Goal: Information Seeking & Learning: Learn about a topic

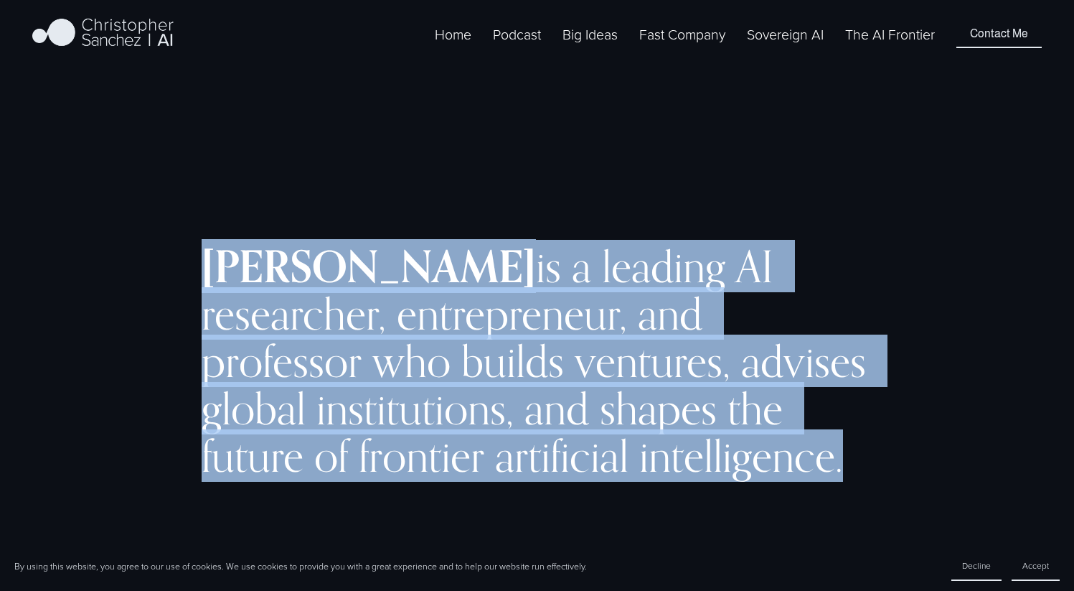
drag, startPoint x: 197, startPoint y: 258, endPoint x: 871, endPoint y: 459, distance: 703.1
click at [871, 459] on div "[PERSON_NAME] is a leading AI researcher, entrepreneur, and professor who build…" at bounding box center [537, 376] width 1074 height 444
copy h2 "[PERSON_NAME] is a leading AI researcher, entrepreneur, and professor who build…"
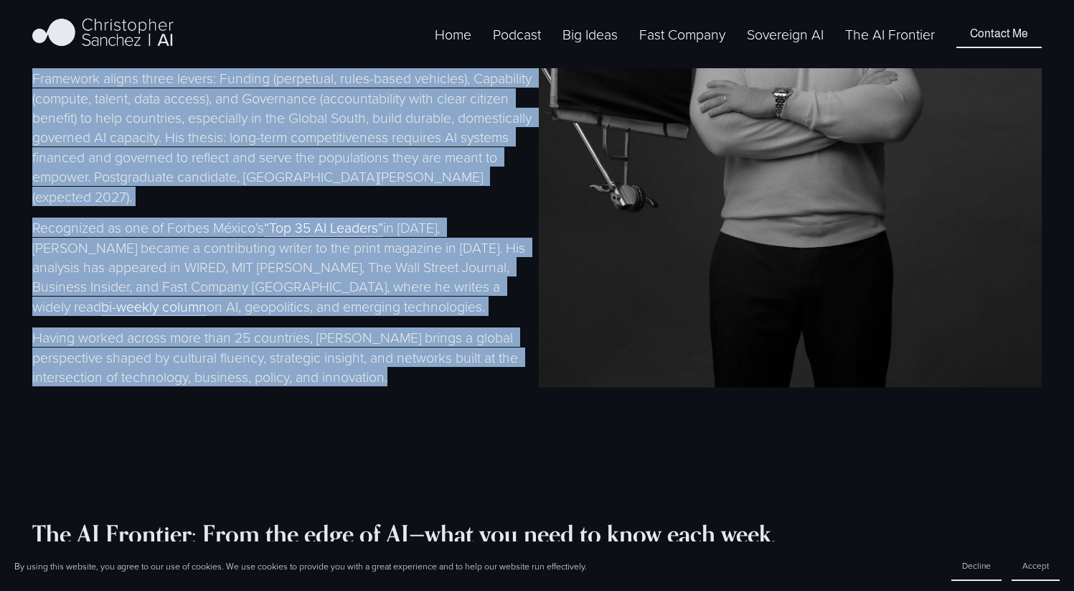
scroll to position [978, 0]
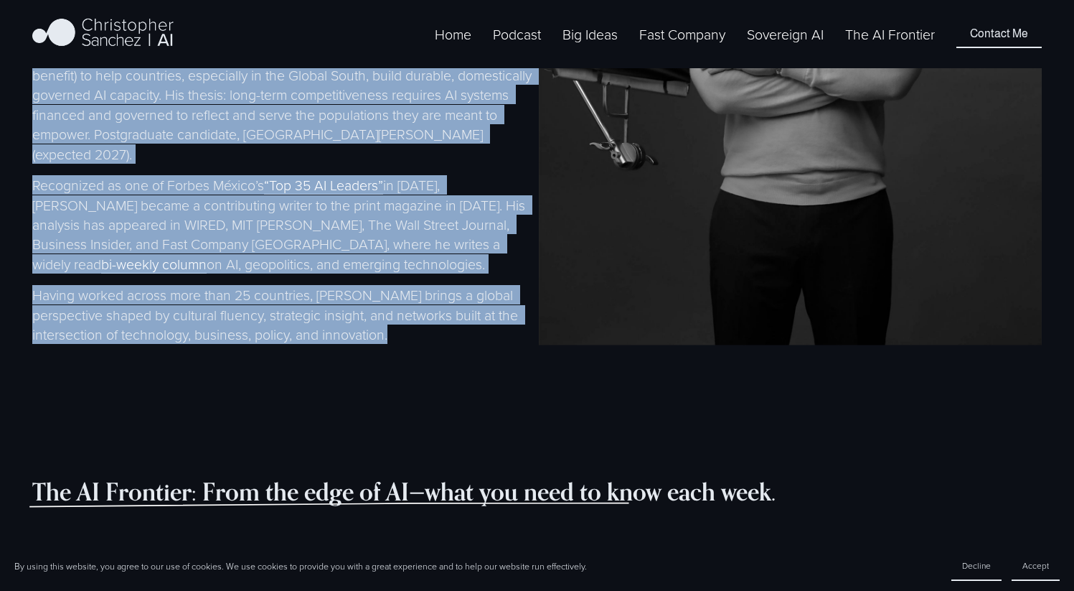
drag, startPoint x: 32, startPoint y: 214, endPoint x: 434, endPoint y: 377, distance: 433.0
click at [434, 377] on div "[PERSON_NAME] is a strategic advisor, technologist, and entrepreneur focused on…" at bounding box center [283, 87] width 503 height 640
copy div "Loremipsumd Sitamet co a elitseddo eiusmod, temporincidi, utl etdoloremagn aliq…"
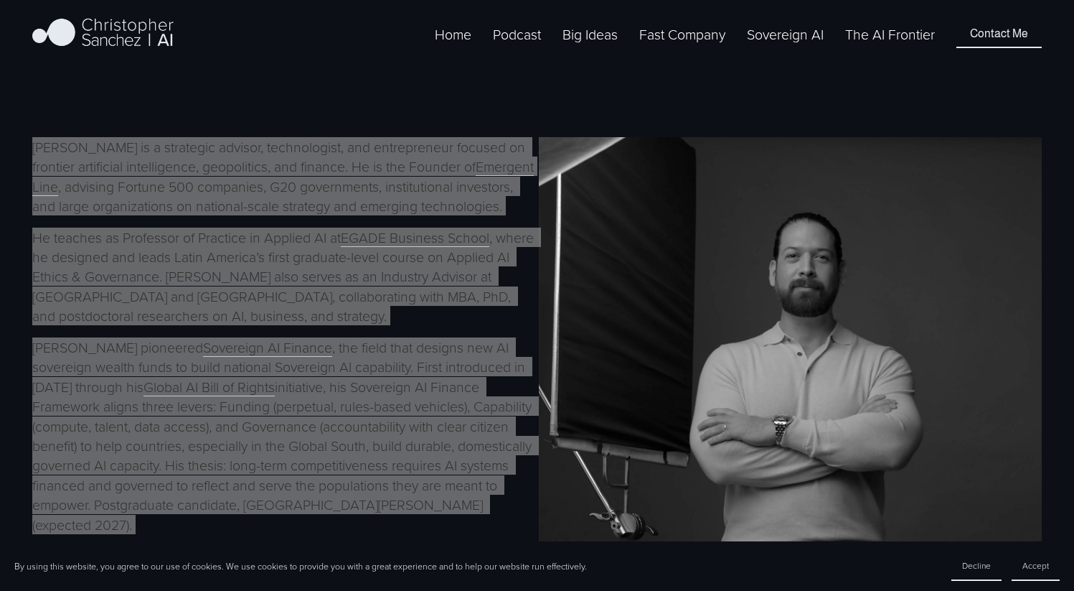
scroll to position [609, 0]
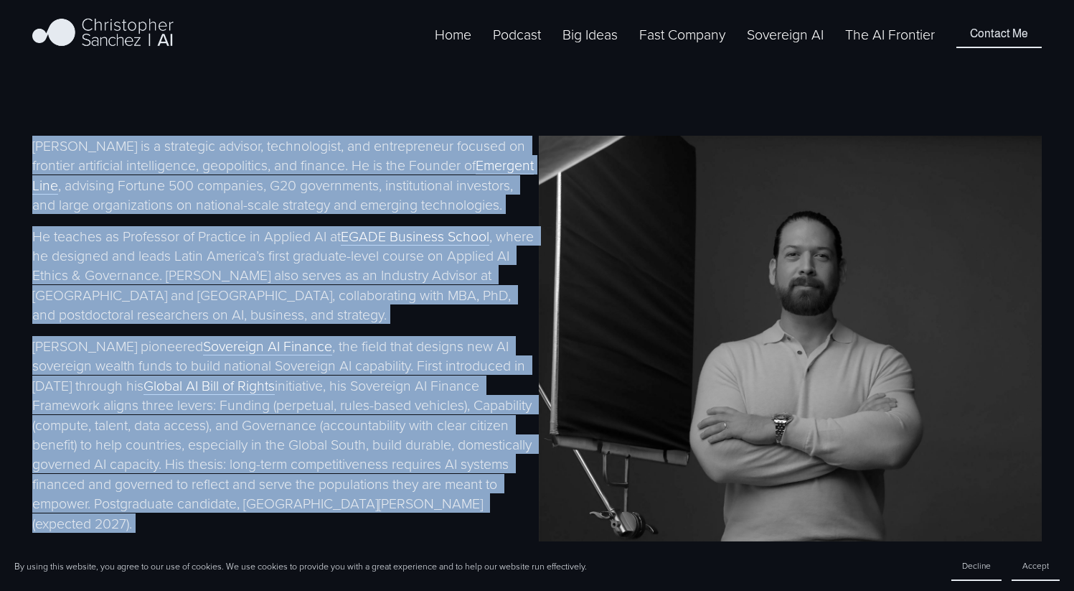
click at [235, 203] on p "[PERSON_NAME] is a strategic advisor, technologist, and entrepreneur focused on…" at bounding box center [283, 175] width 503 height 79
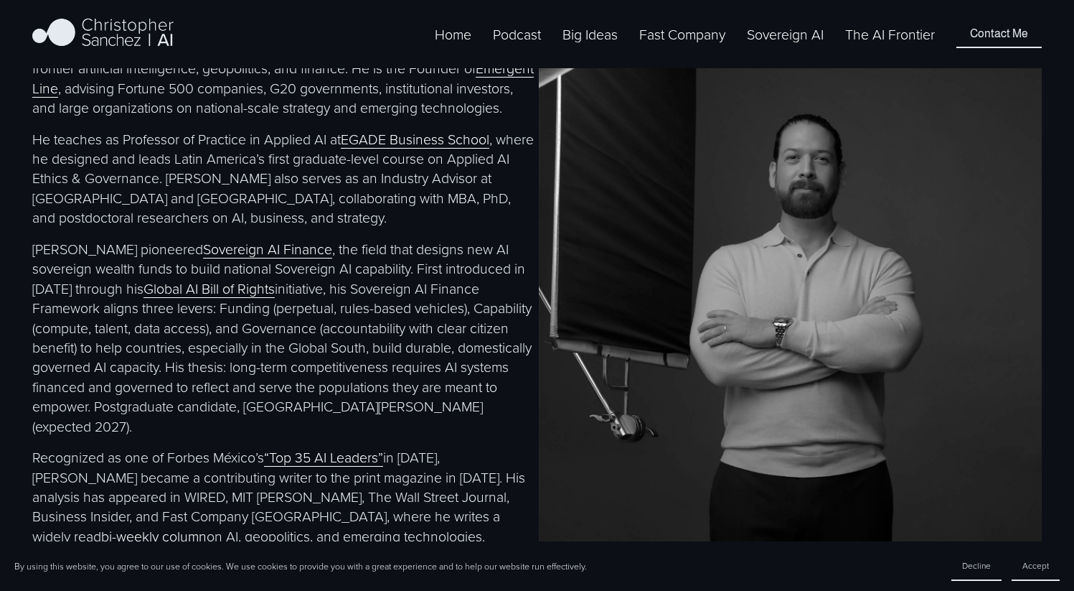
scroll to position [706, 0]
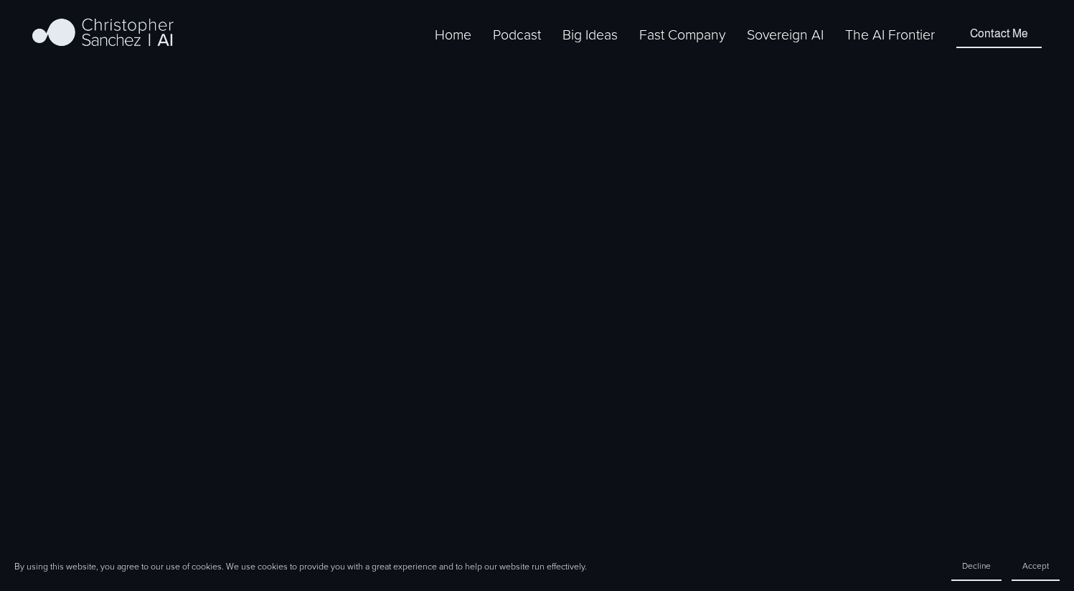
scroll to position [706, 0]
